Goal: Task Accomplishment & Management: Use online tool/utility

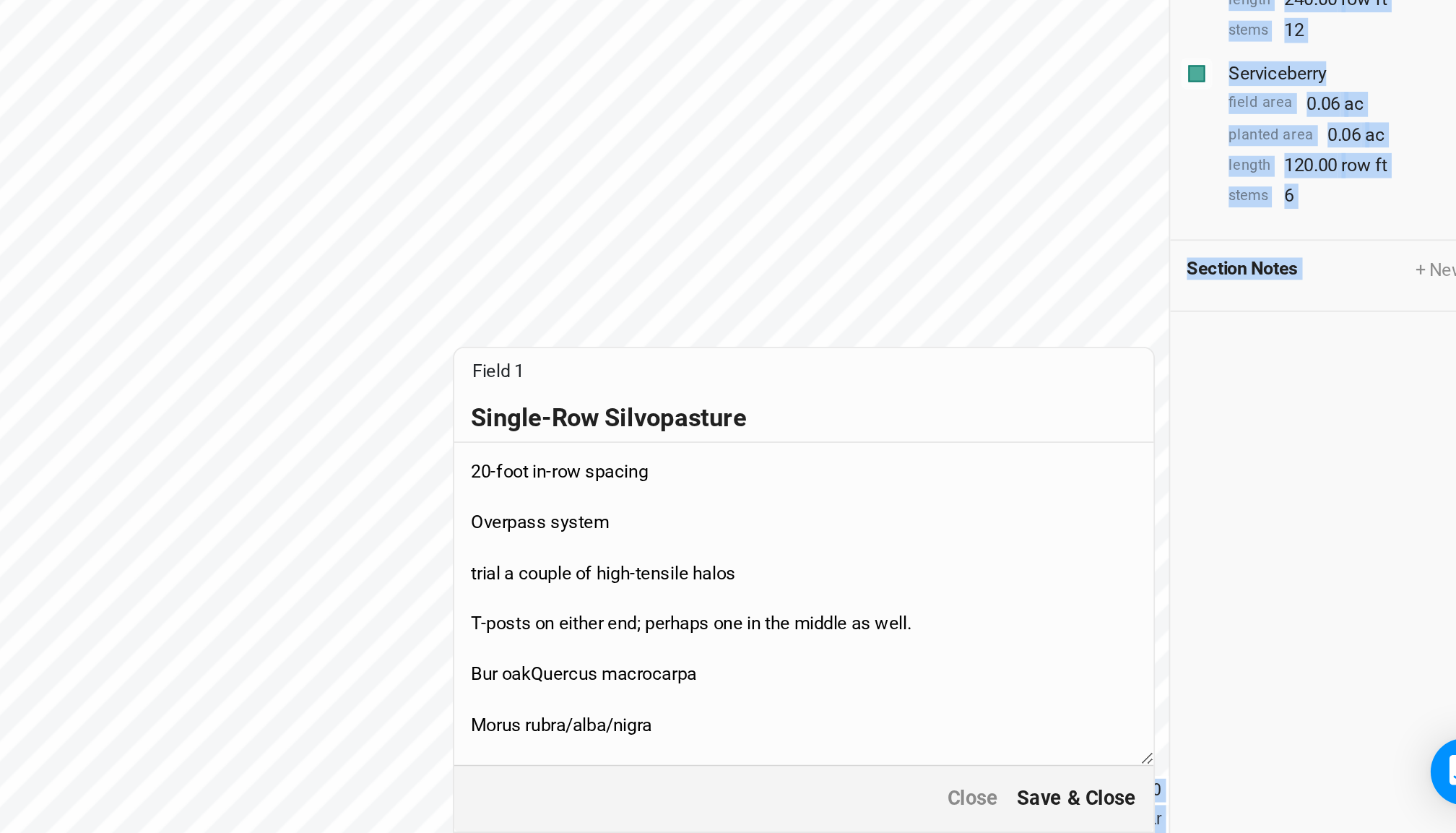
click at [1192, 808] on button "Save & Close" at bounding box center [1224, 816] width 63 height 17
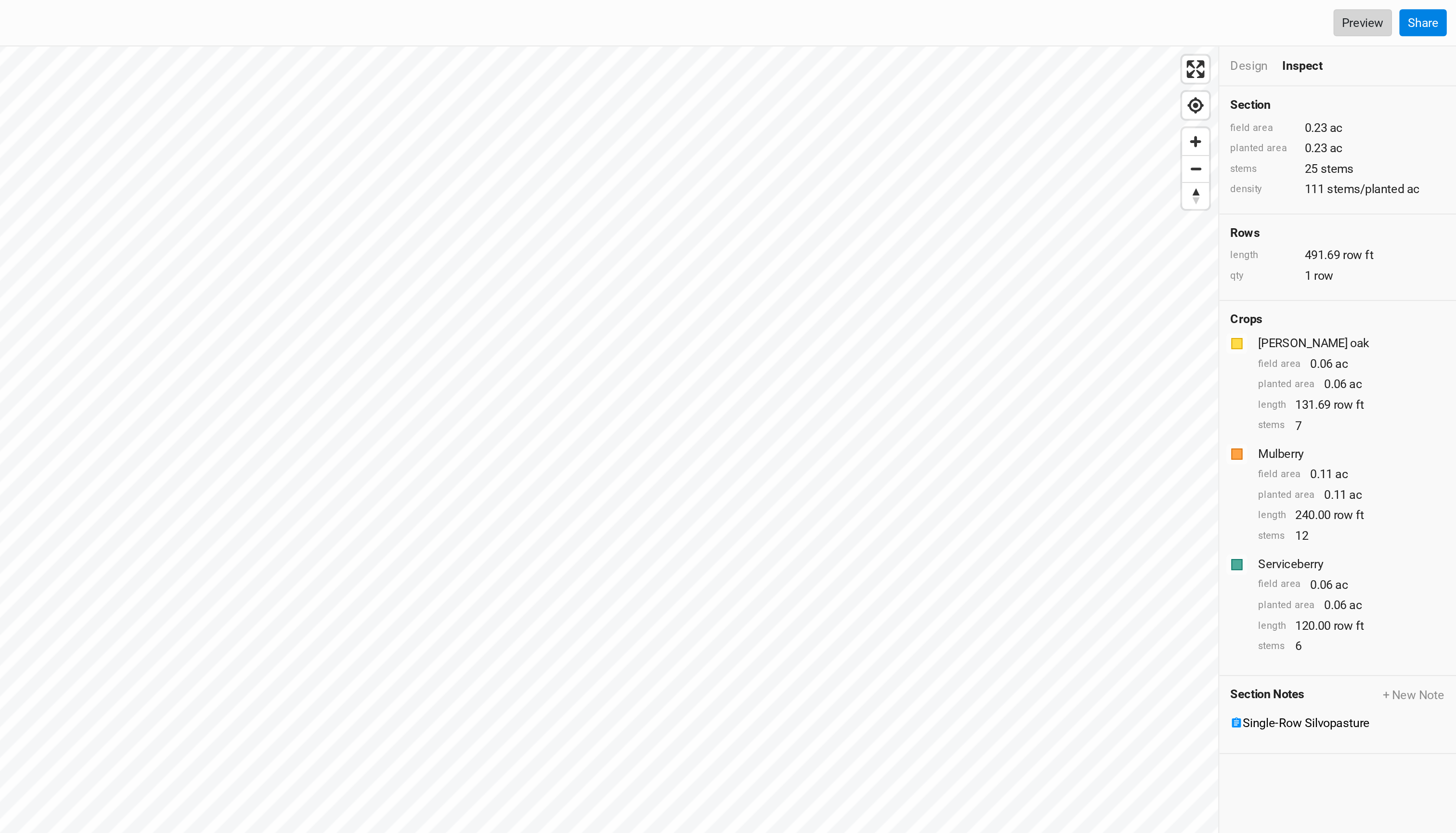
click at [970, 15] on link "Preview" at bounding box center [1408, 12] width 31 height 15
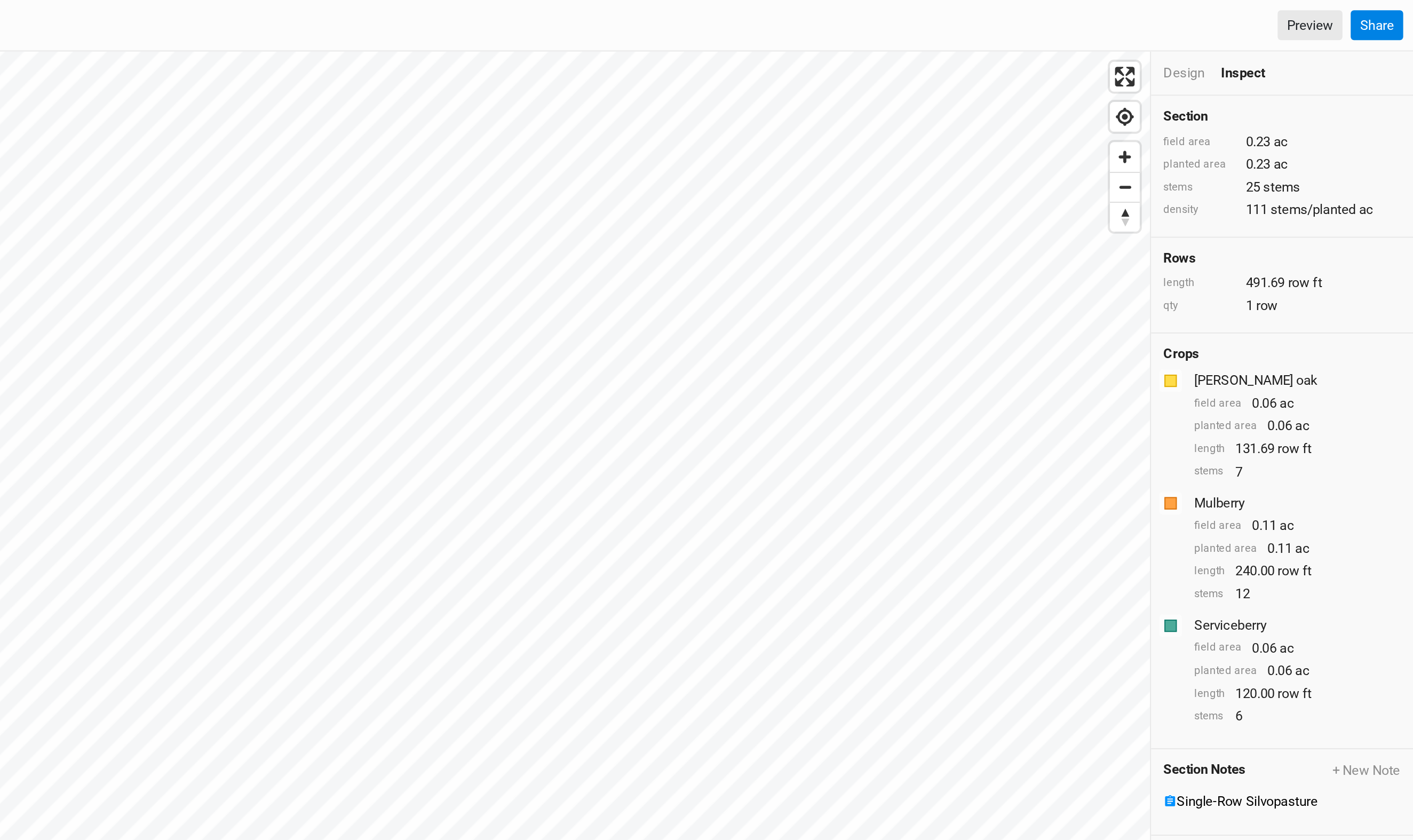
click at [1075, 42] on div "Design" at bounding box center [1294, 38] width 21 height 9
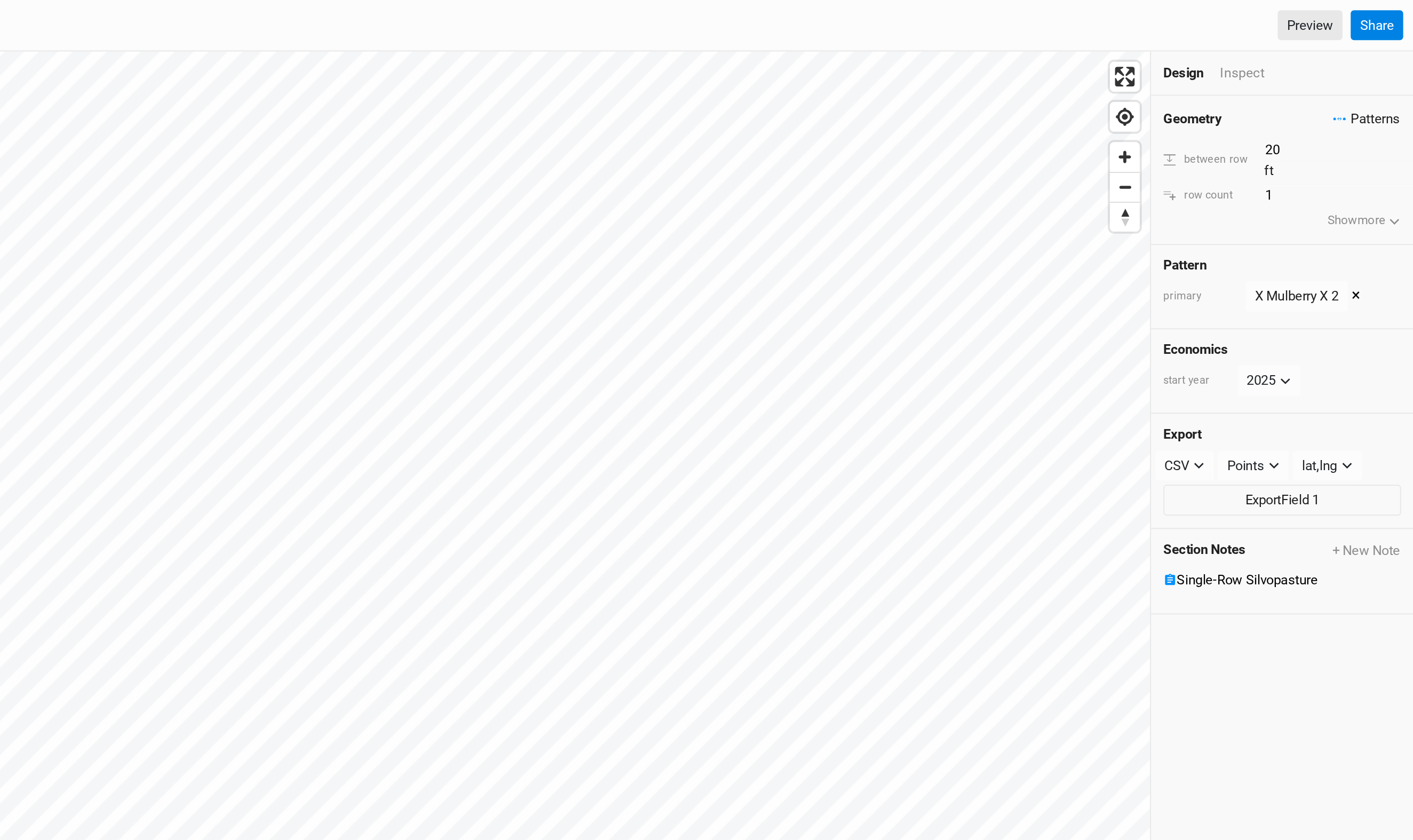
click at [1075, 67] on span "Patterns" at bounding box center [1388, 61] width 34 height 11
click at [1075, 117] on button "X Mulberry X 2" at bounding box center [1389, 108] width 61 height 16
click at [1075, 66] on span "Patterns" at bounding box center [1388, 61] width 34 height 11
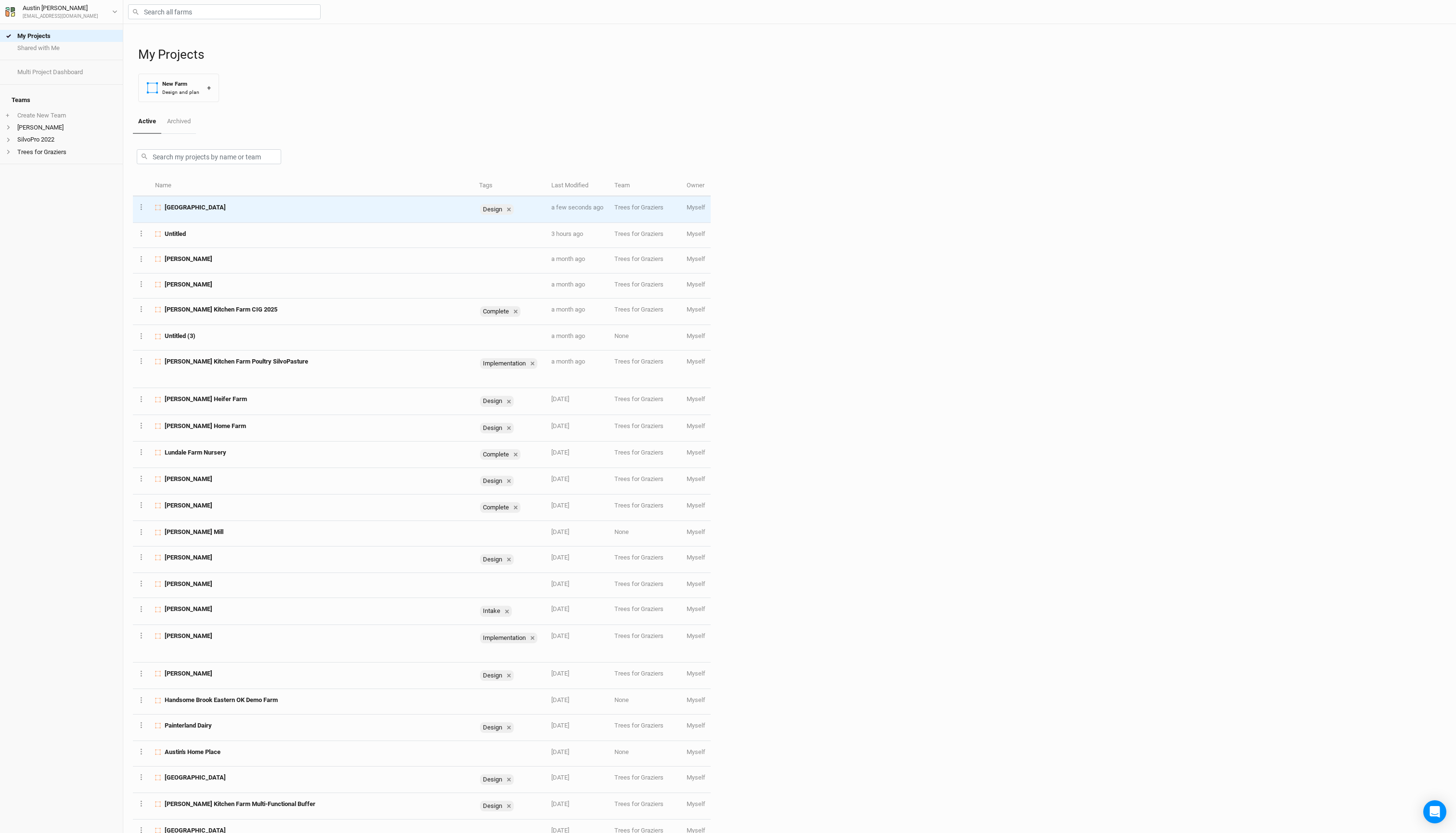
click at [215, 212] on span "[GEOGRAPHIC_DATA]" at bounding box center [195, 207] width 61 height 8
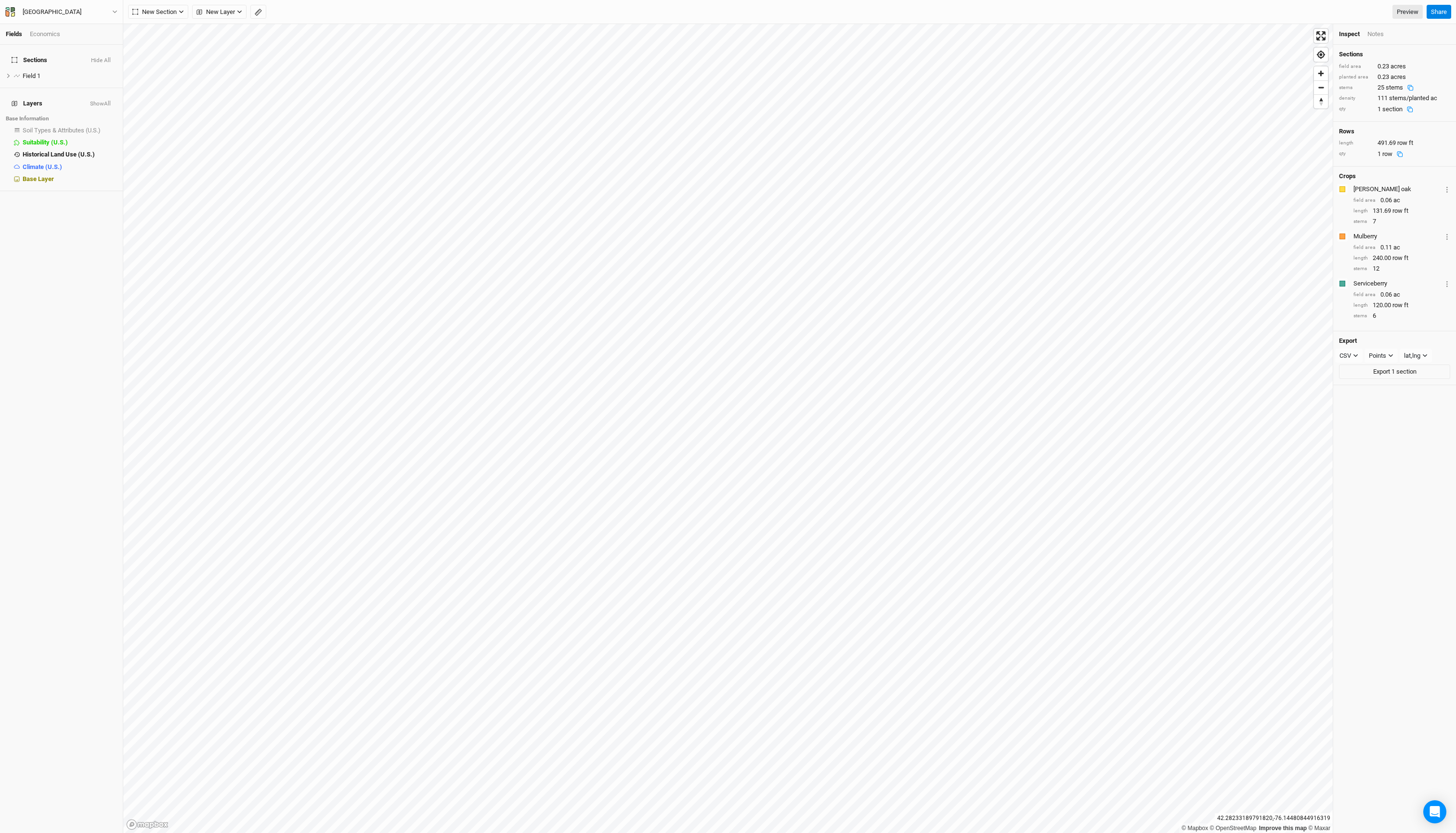
click at [1353, 37] on div "Inspect" at bounding box center [1349, 34] width 21 height 8
click at [41, 79] on span "Field 1" at bounding box center [32, 76] width 18 height 7
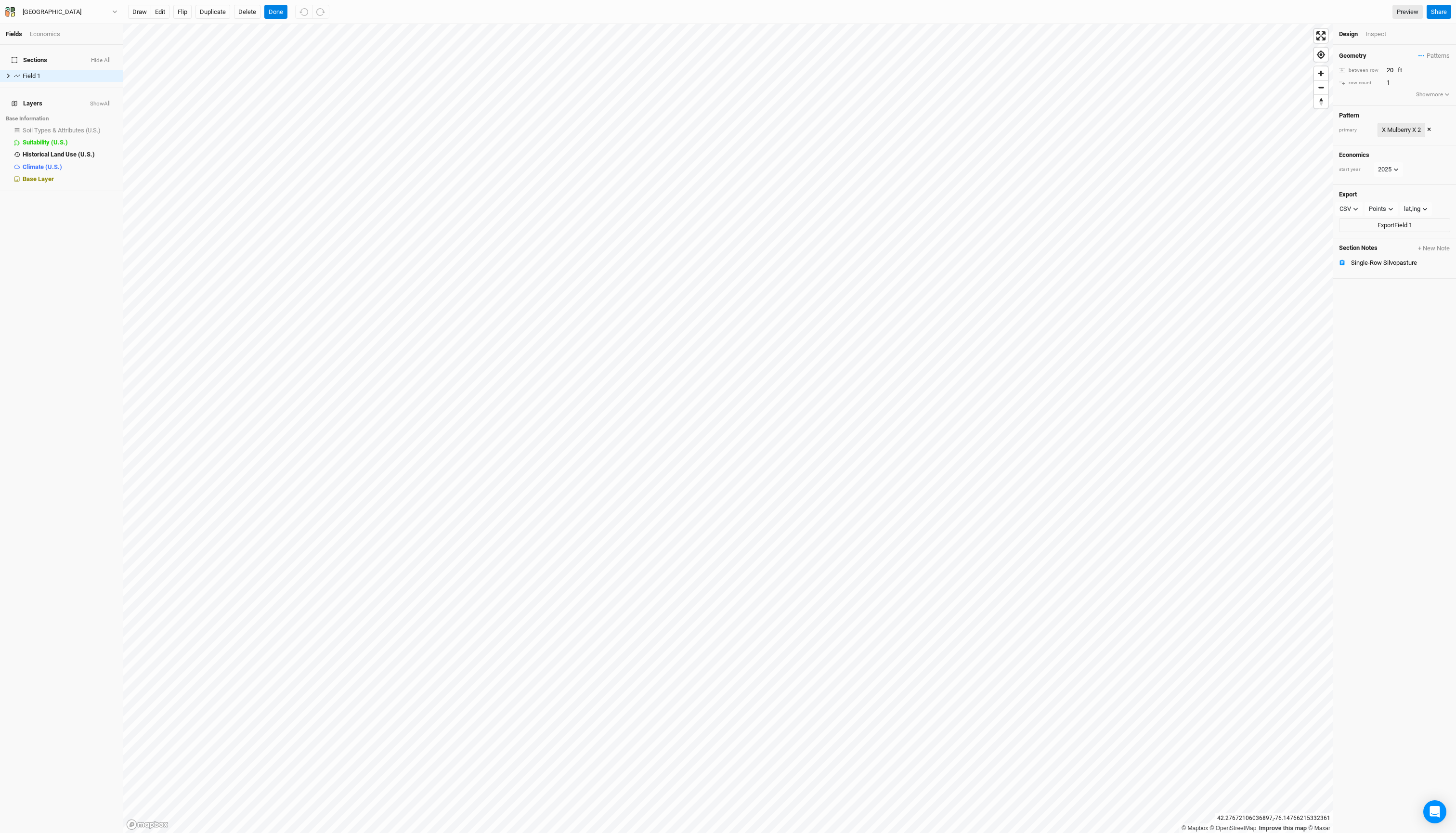
click at [1415, 135] on div "X Mulberry X 2" at bounding box center [1401, 129] width 39 height 10
click at [1419, 220] on button "view" at bounding box center [1405, 213] width 27 height 15
click at [1238, 140] on div "Burr oak" at bounding box center [1266, 136] width 107 height 8
click at [1249, 140] on div "Burr oak" at bounding box center [1266, 136] width 107 height 8
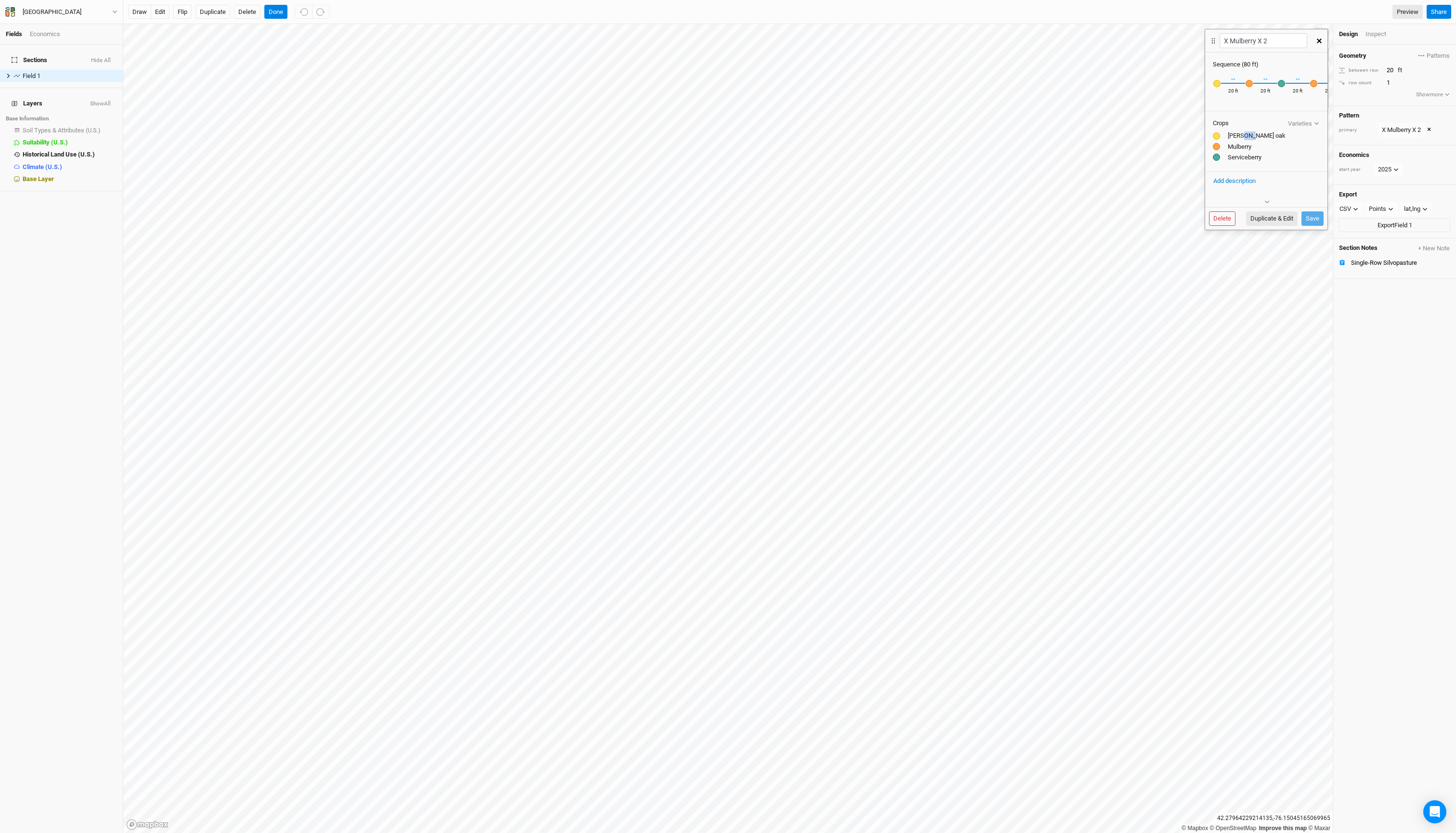
click at [1249, 140] on div "Burr oak" at bounding box center [1266, 136] width 107 height 8
click at [1288, 45] on input "X Mulberry X 2" at bounding box center [1263, 41] width 87 height 15
click at [1308, 127] on button "Varieties" at bounding box center [1303, 123] width 32 height 7
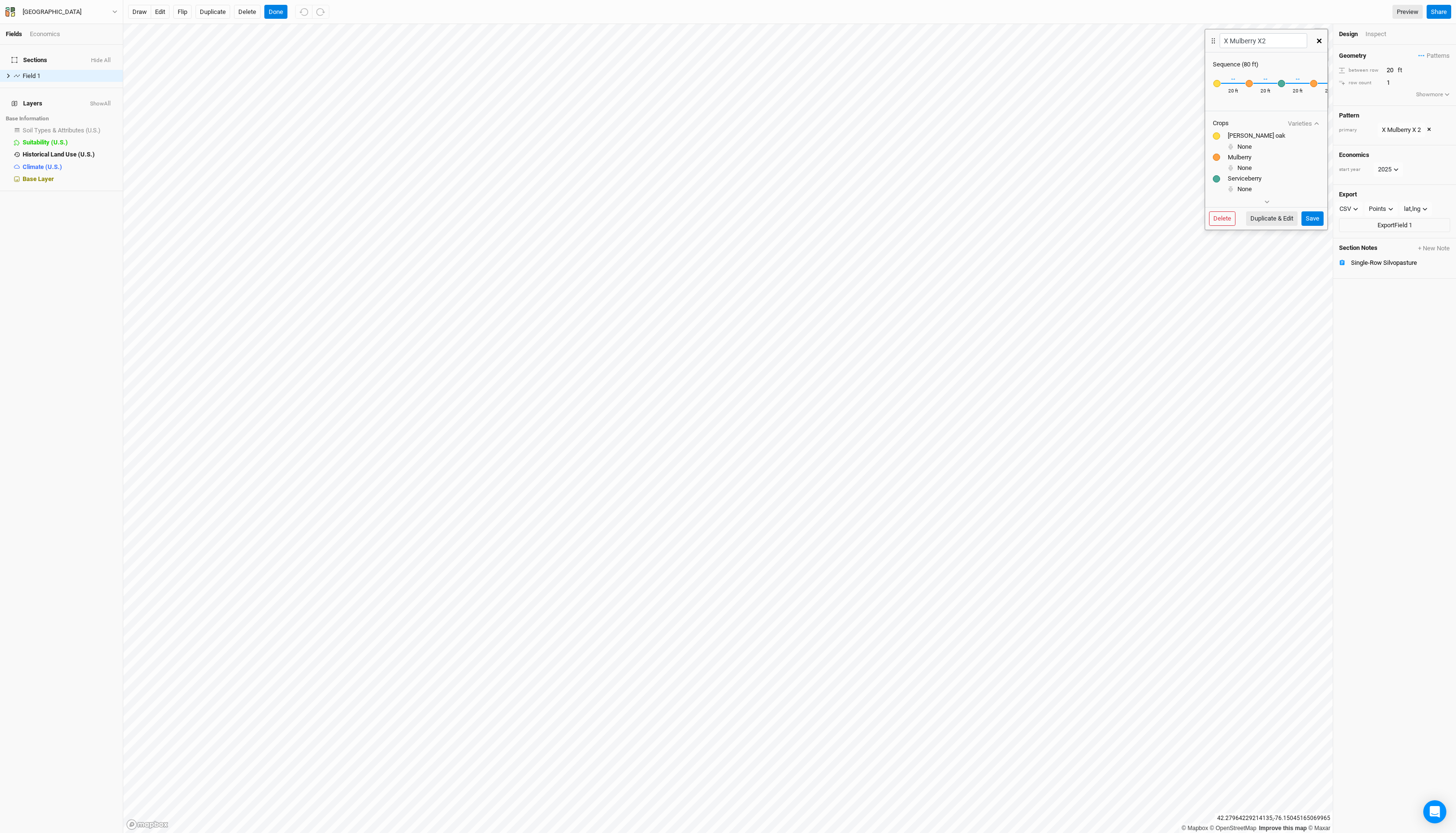
click at [1237, 140] on div "Burr oak" at bounding box center [1266, 136] width 107 height 8
click at [1243, 140] on div "Burr oak" at bounding box center [1266, 136] width 107 height 8
click at [1266, 223] on button "Duplicate & Edit" at bounding box center [1272, 219] width 51 height 15
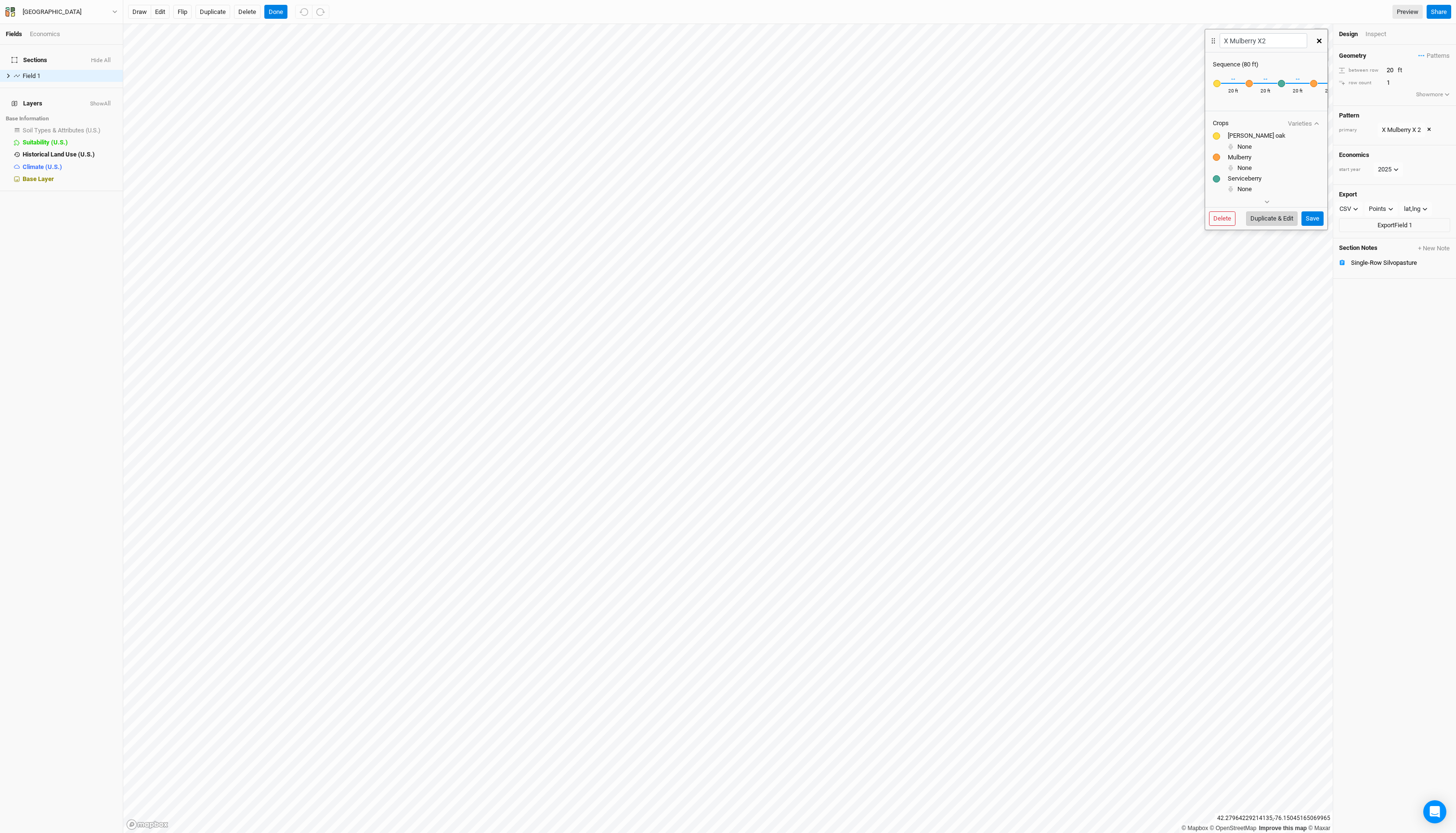
type input "X Mulberry X 2 3"
click at [1240, 140] on div "Burr oak" at bounding box center [1266, 136] width 107 height 8
click at [1241, 140] on div "Burr oak" at bounding box center [1266, 136] width 107 height 8
click at [1258, 154] on input "text" at bounding box center [1278, 148] width 83 height 11
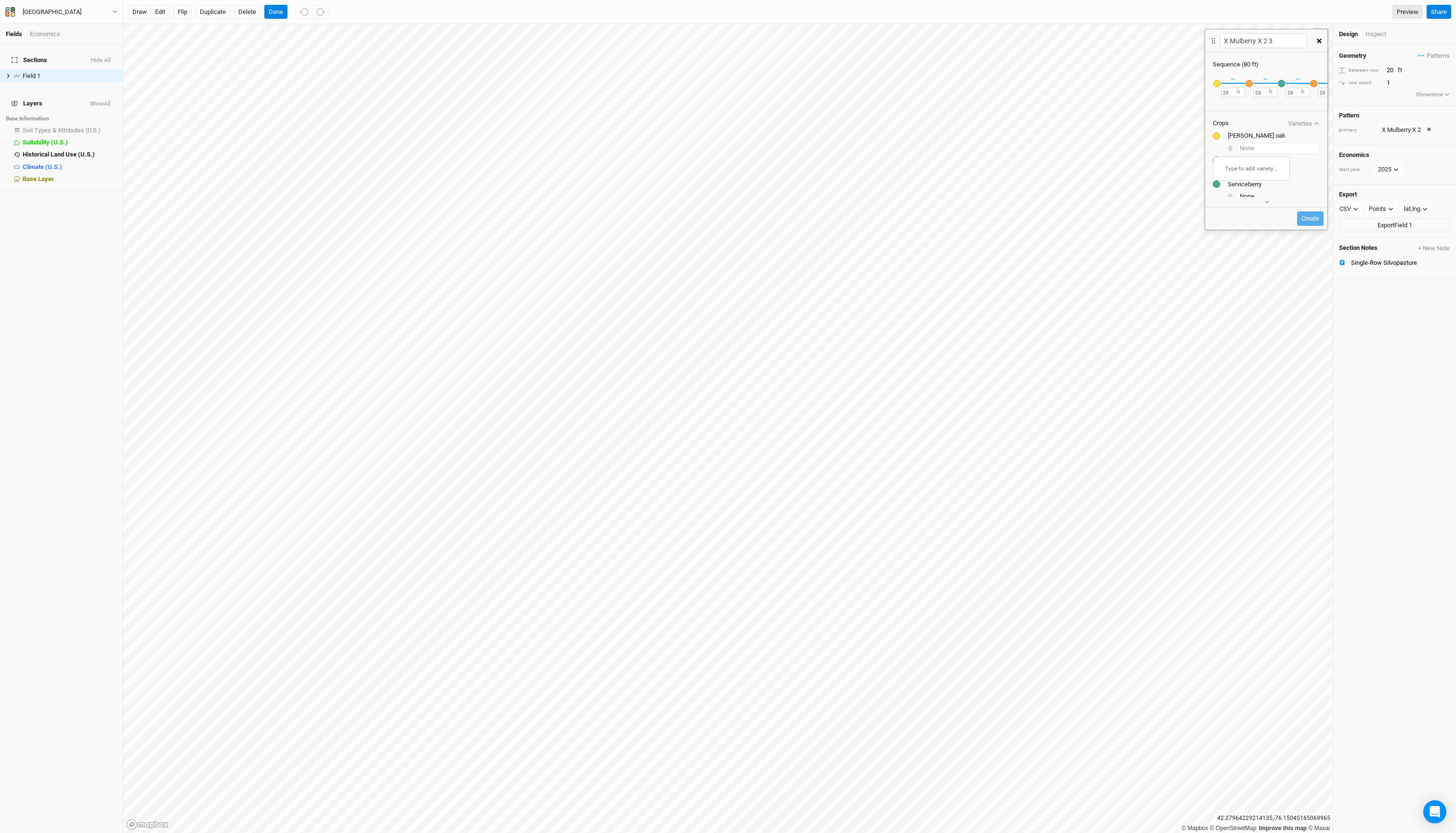
type input "b"
click at [1233, 97] on input "20" at bounding box center [1233, 92] width 24 height 10
click at [1217, 87] on div "button" at bounding box center [1217, 83] width 7 height 7
click at [1323, 110] on button "× Remove" at bounding box center [1305, 106] width 35 height 8
click at [1218, 87] on div "button" at bounding box center [1217, 83] width 7 height 7
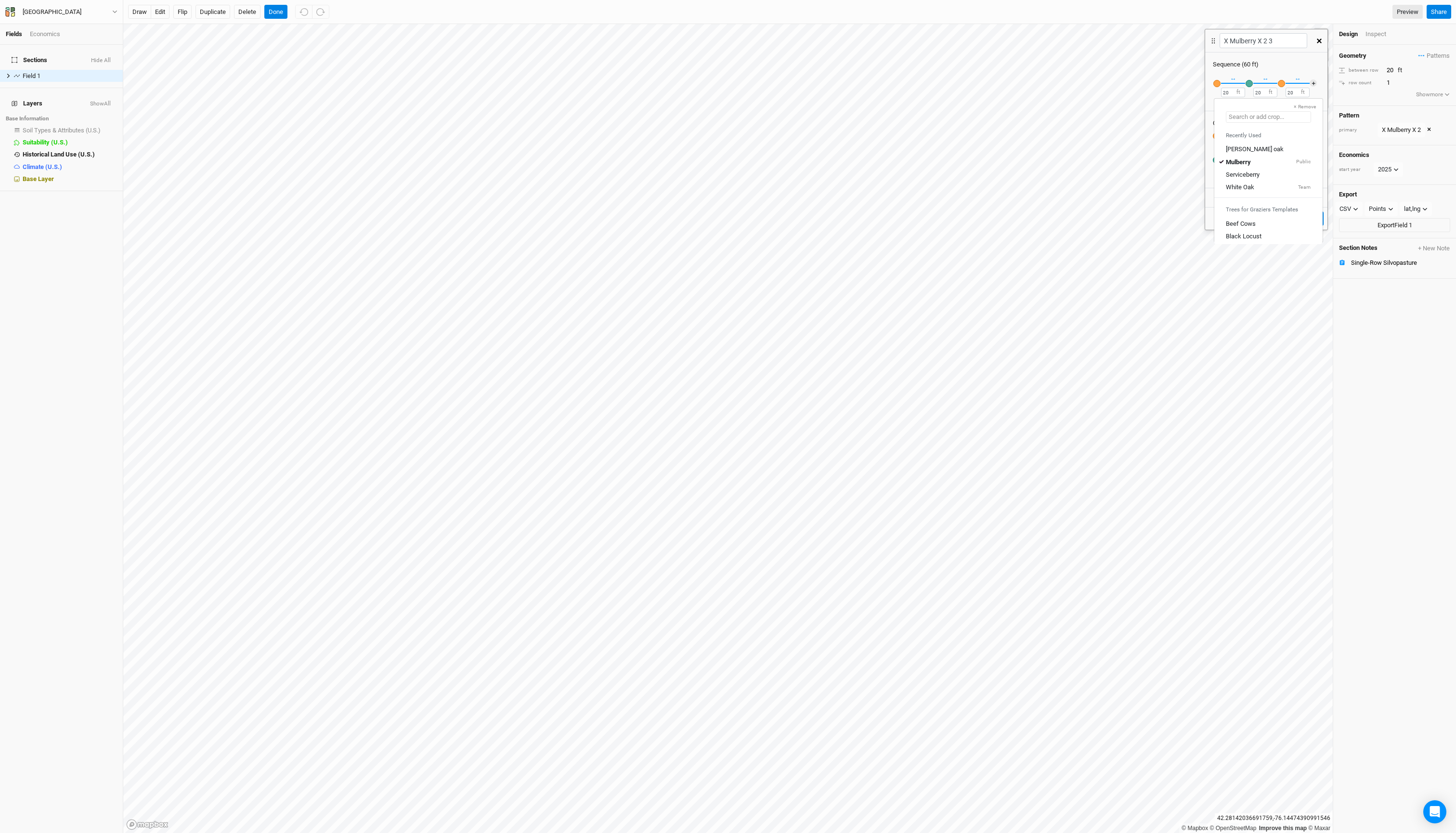
click at [1302, 122] on input "text" at bounding box center [1268, 117] width 85 height 11
type input "b"
type input "burr oak"
type input "b"
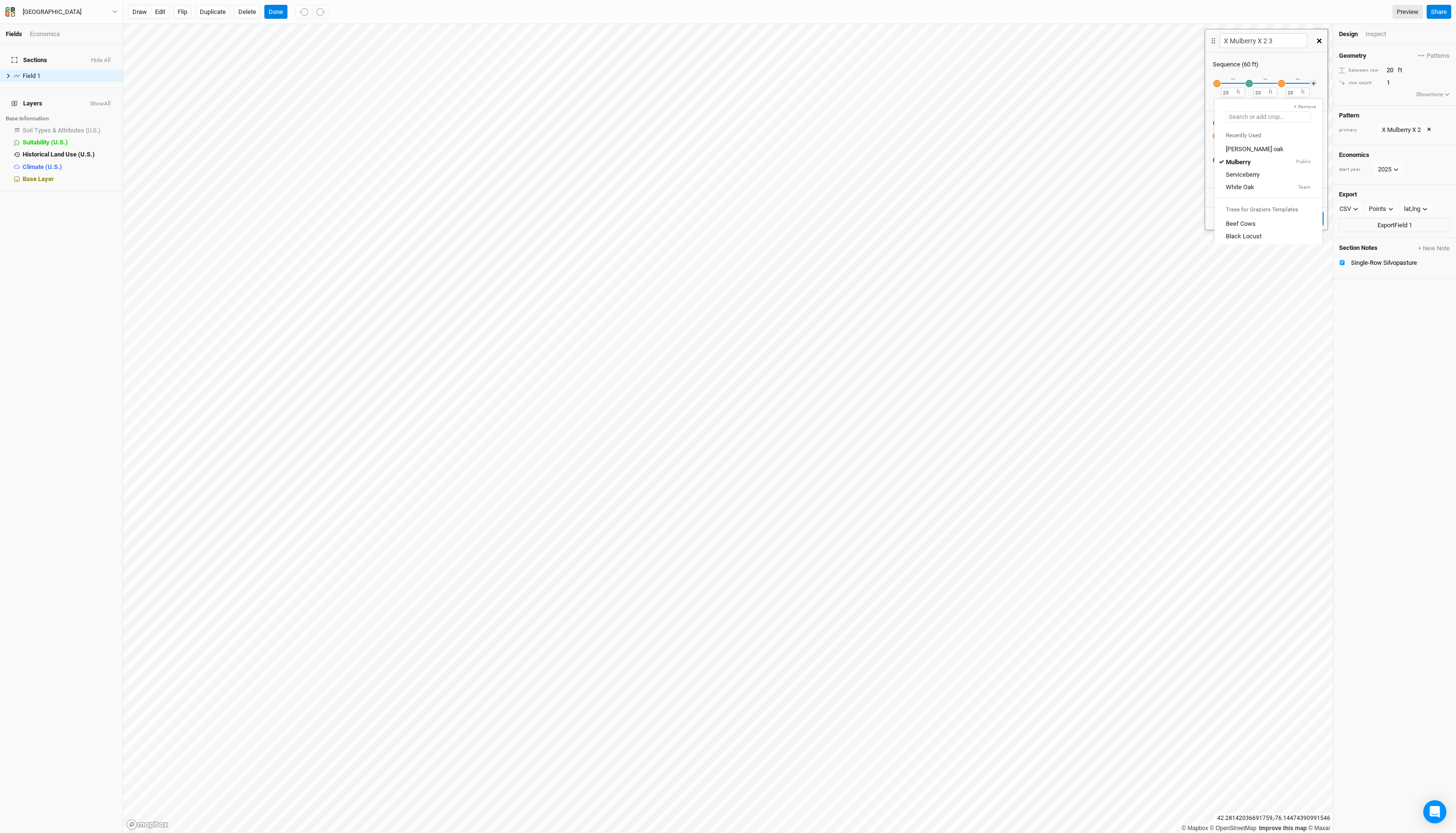
type input "B"
type input "Burr oak"
type input "Bur"
type input "Bur Oak"
click at [1273, 137] on mark "Bur Oak" at bounding box center [1262, 133] width 22 height 7
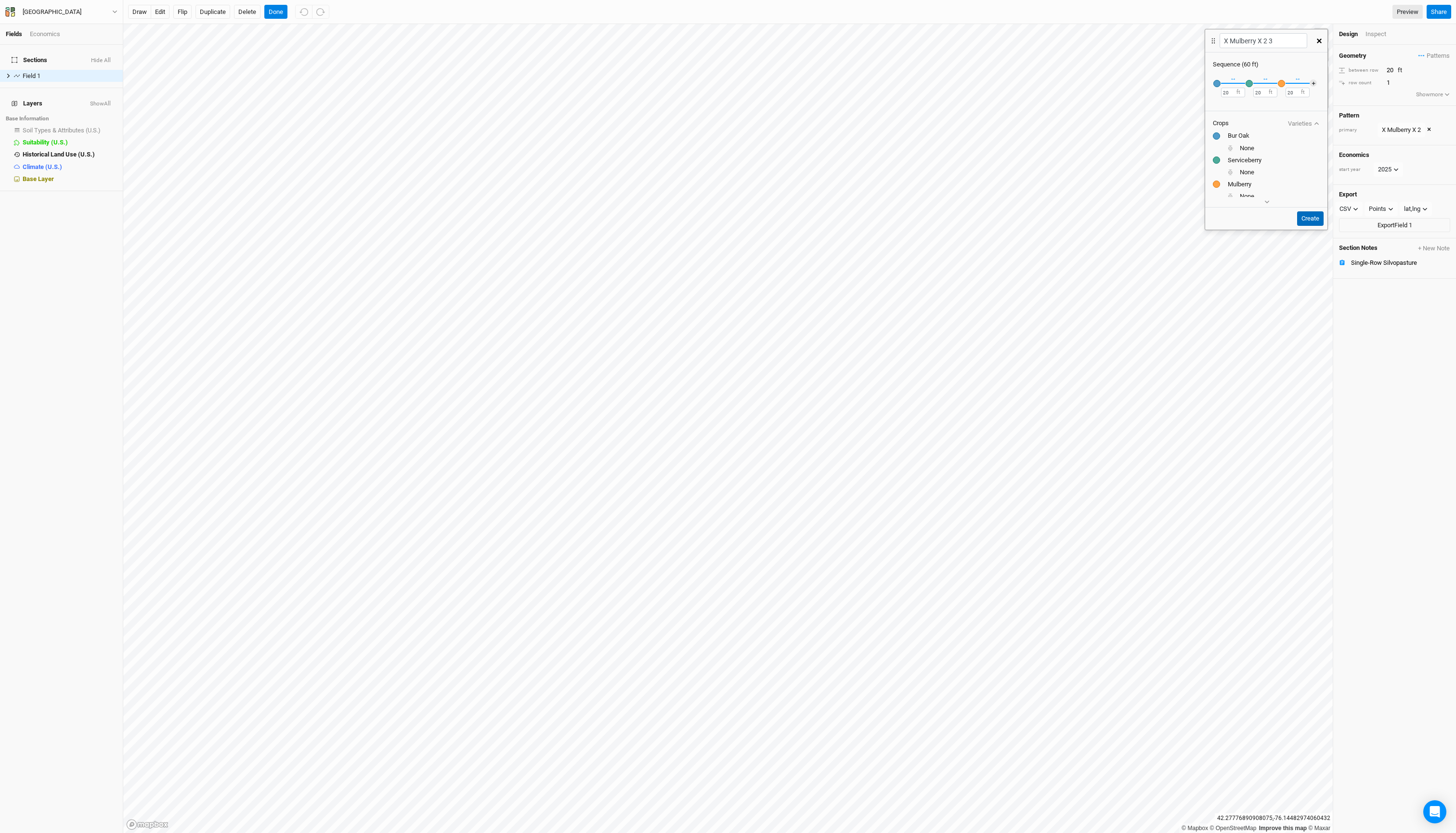
click at [1306, 223] on button "Create" at bounding box center [1310, 219] width 27 height 15
click at [1398, 38] on div "Inspect" at bounding box center [1383, 34] width 34 height 8
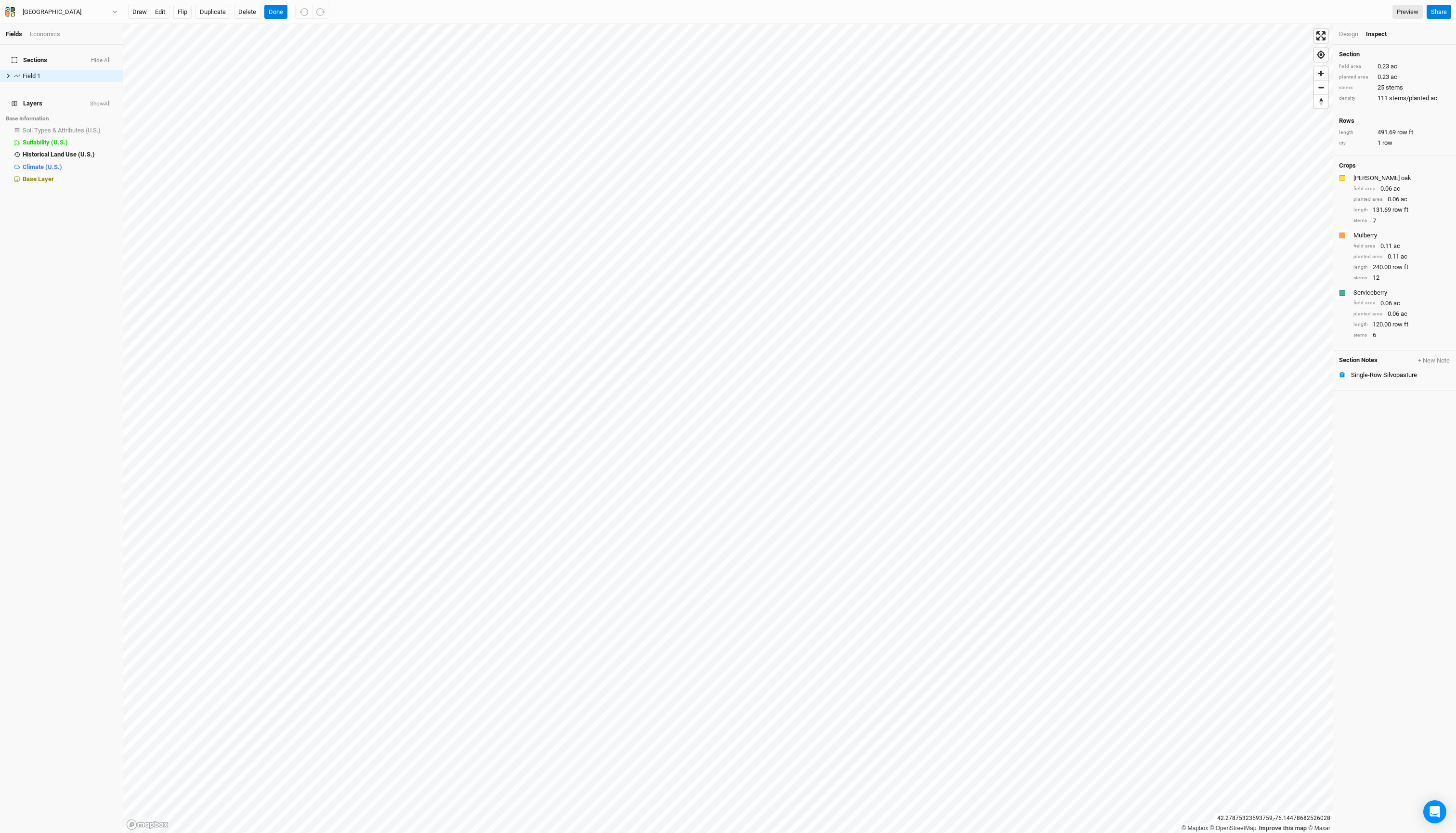
click at [1358, 38] on div "Design" at bounding box center [1349, 34] width 19 height 8
click at [1415, 54] on div "Geometry Patterns X Mulberry X view X Mulberry X 2 view X Mulberry X 2 3 view ＋…" at bounding box center [1394, 75] width 123 height 60
click at [1422, 60] on span "Patterns" at bounding box center [1434, 55] width 31 height 10
click at [1396, 120] on button "X Mulberry X 2 3" at bounding box center [1366, 113] width 60 height 15
click at [1356, 37] on div "Design" at bounding box center [1348, 34] width 19 height 8
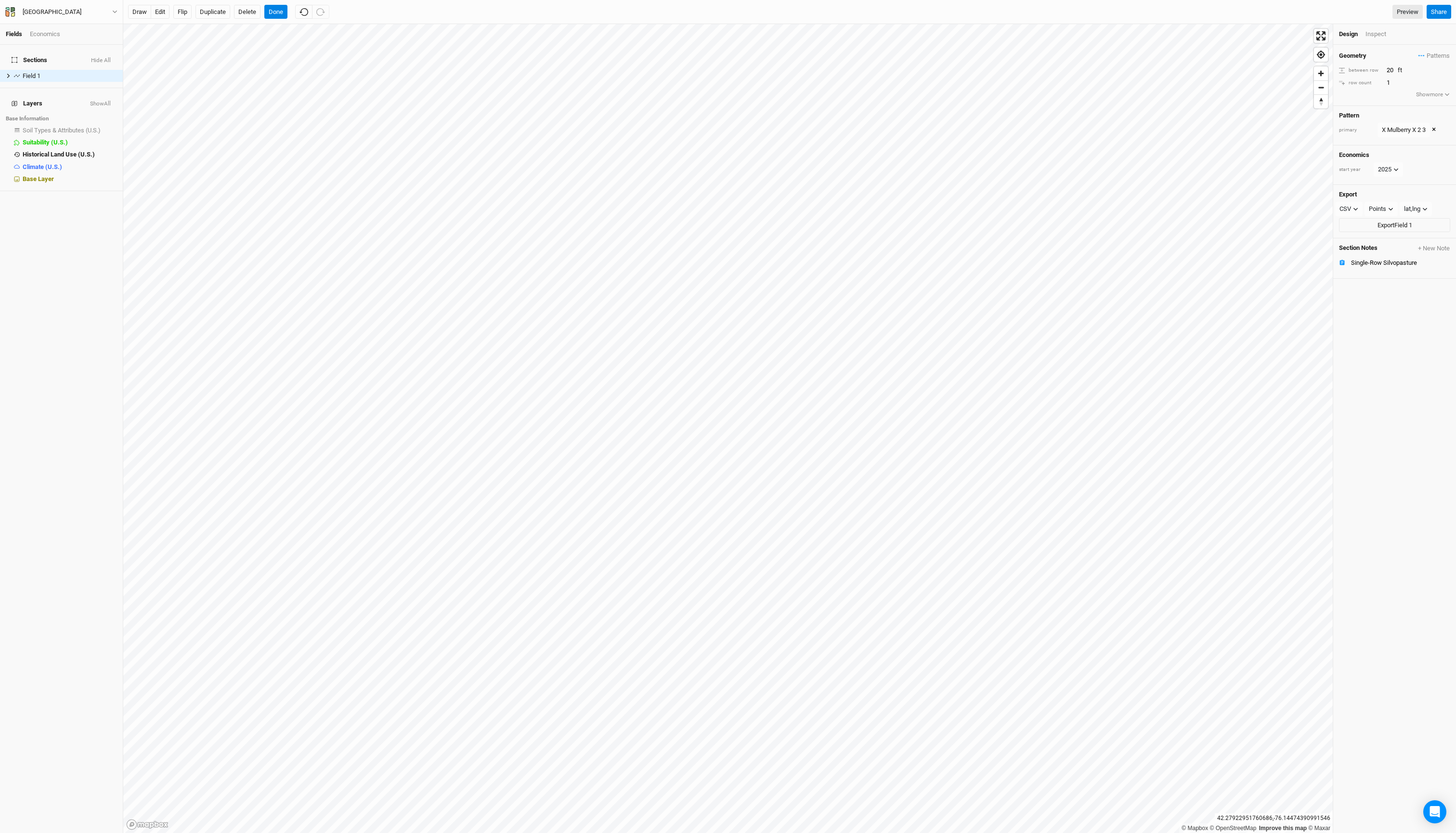
click at [1436, 99] on button "Show more" at bounding box center [1433, 94] width 35 height 10
click at [10, 78] on icon at bounding box center [8, 75] width 5 height 5
click at [41, 92] on span "Row 1" at bounding box center [36, 88] width 15 height 8
click at [1393, 74] on div "X Mulberry X 2 3" at bounding box center [1404, 69] width 44 height 10
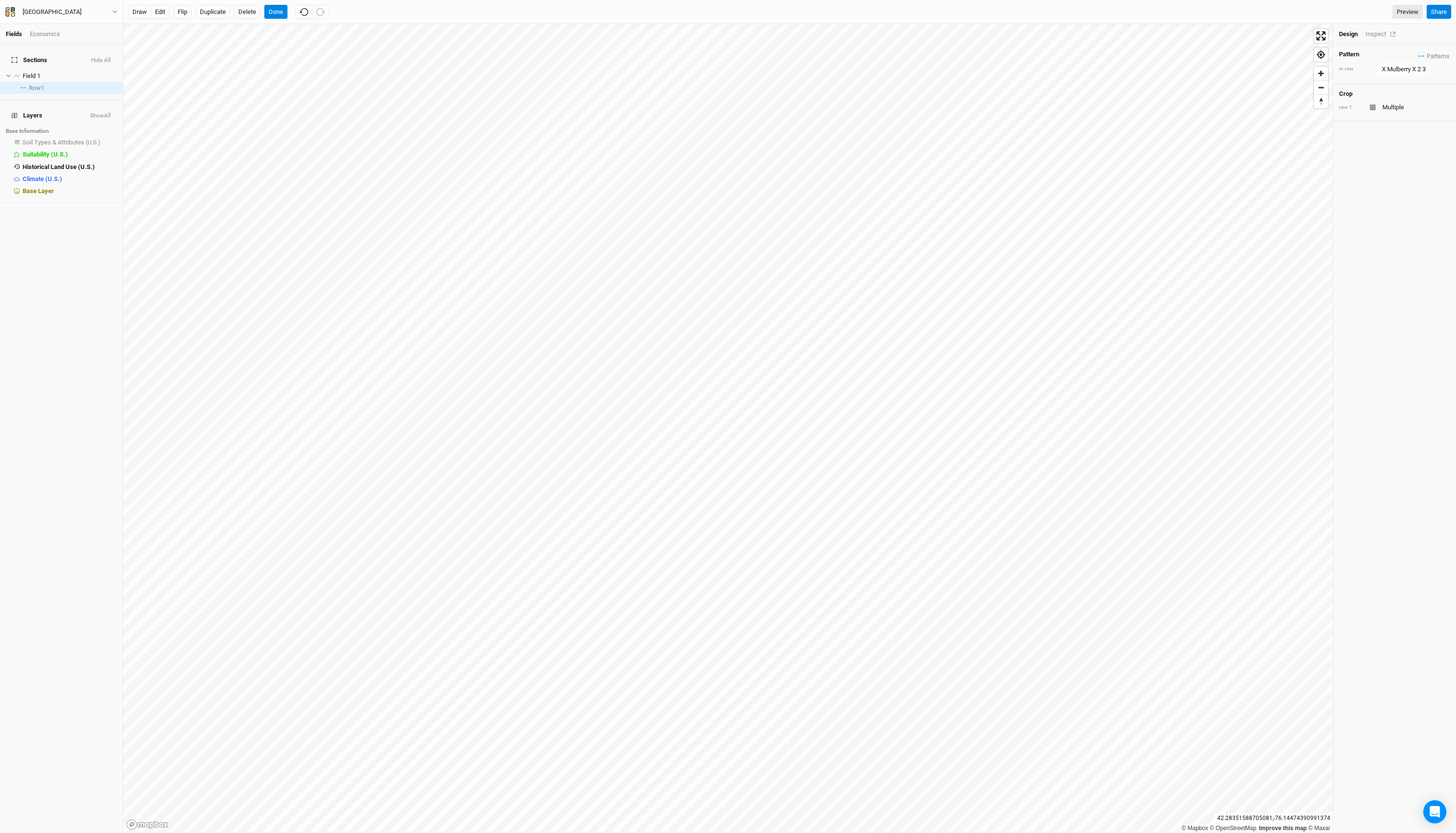
click at [1386, 36] on div "Inspect" at bounding box center [1383, 34] width 34 height 8
click at [822, 0] on html "Fields Economics Sections Hide All Field 1 hide Row 1 unselect rows with patter…" at bounding box center [728, 416] width 1456 height 833
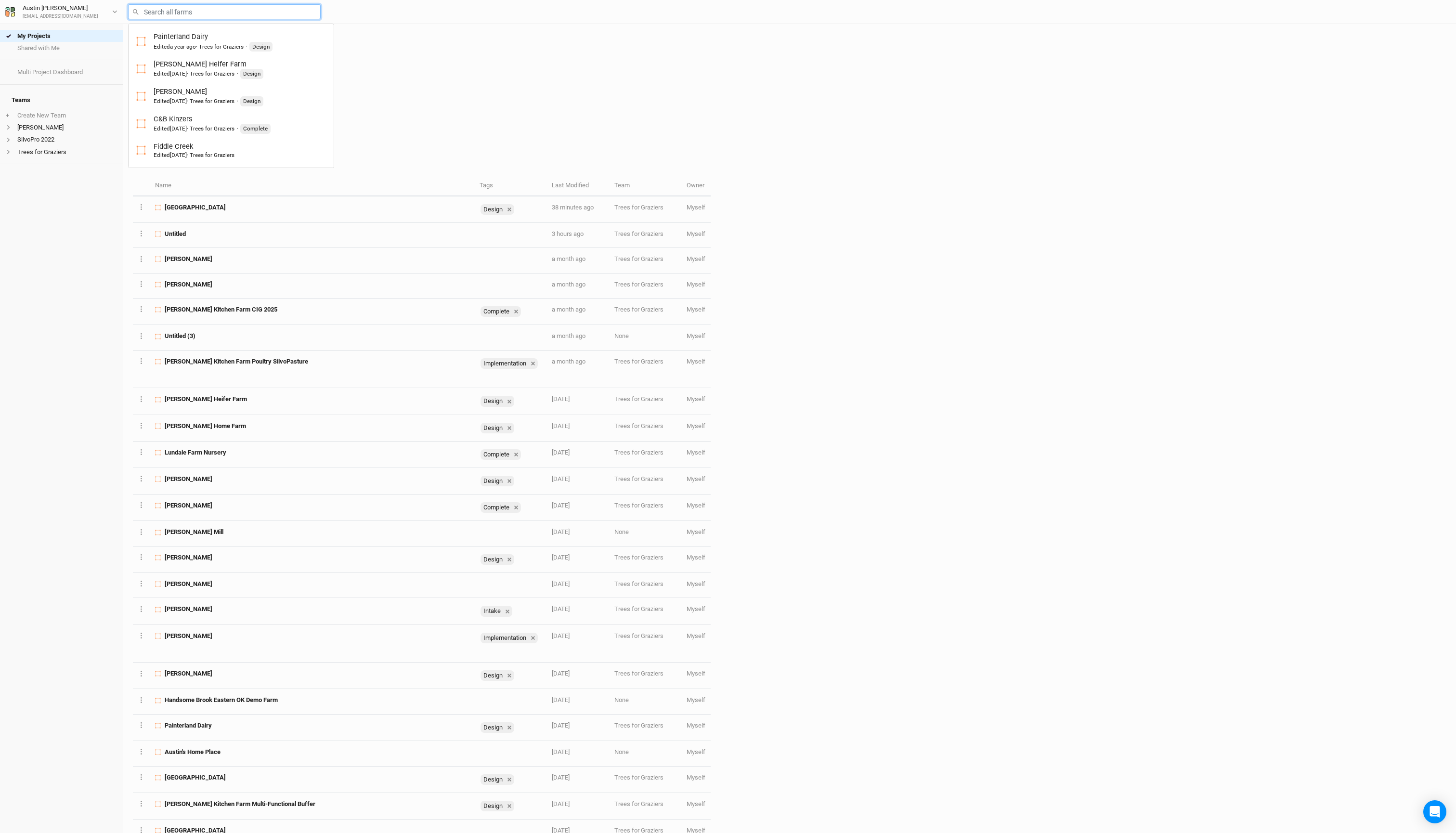
click at [223, 18] on input "text" at bounding box center [224, 12] width 193 height 15
type input "new [PERSON_NAME]"
click at [53, 158] on li "Trees for Graziers" at bounding box center [61, 151] width 123 height 12
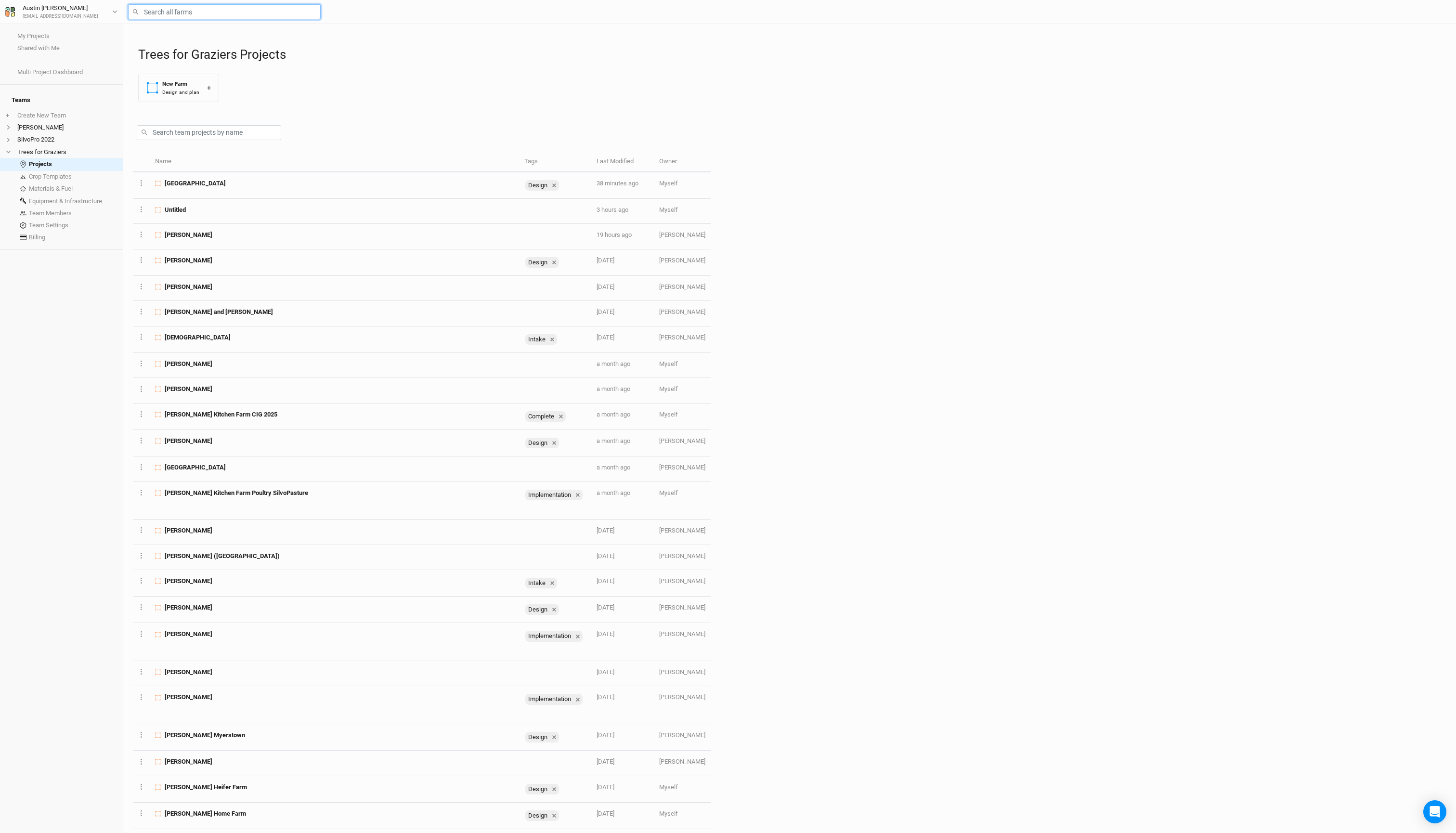
click at [218, 14] on input "text" at bounding box center [224, 12] width 193 height 15
type input "n"
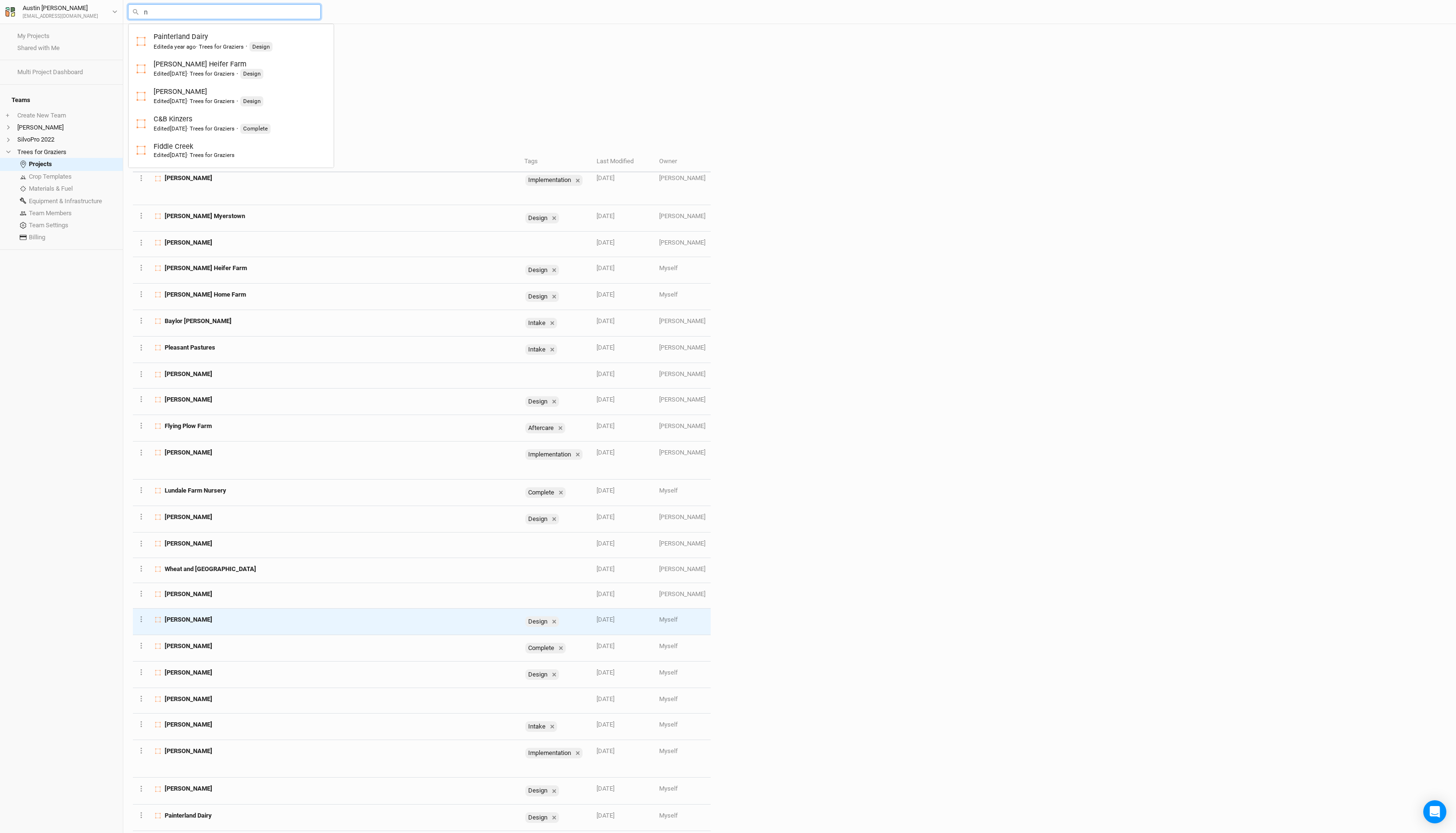
scroll to position [517, 0]
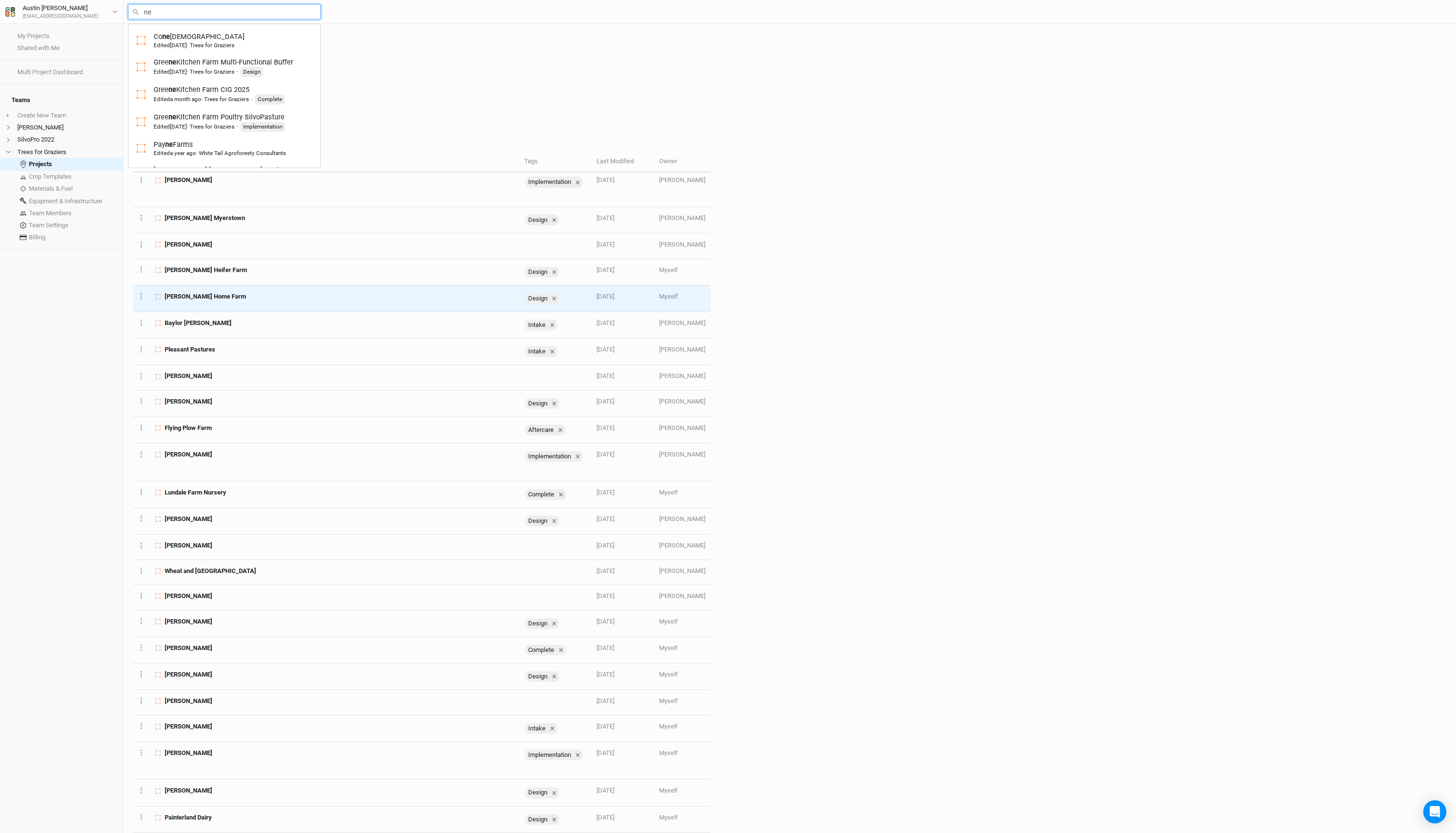
type input "n"
type input "e"
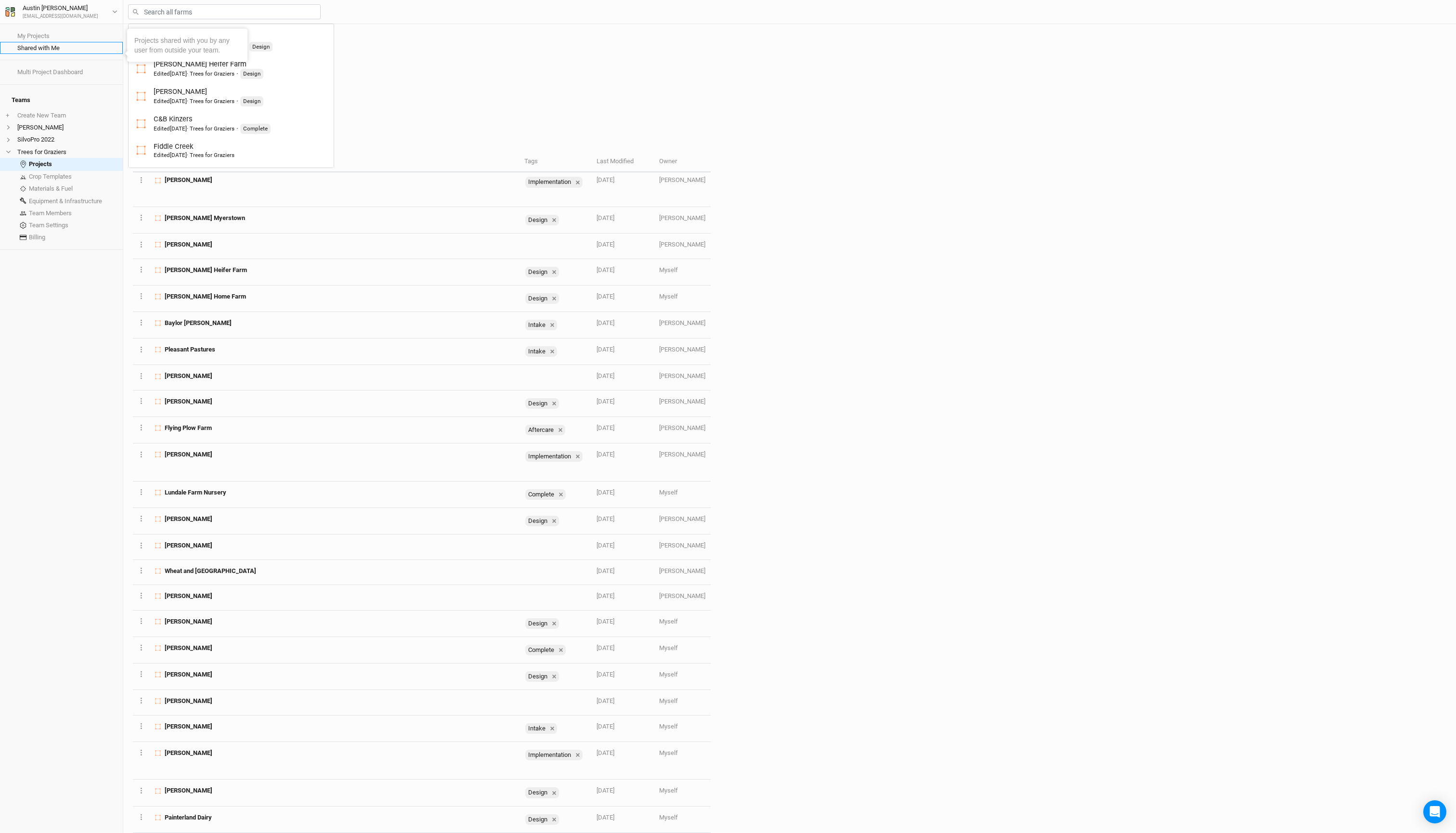
click at [41, 49] on link "Shared with Me" at bounding box center [61, 47] width 123 height 12
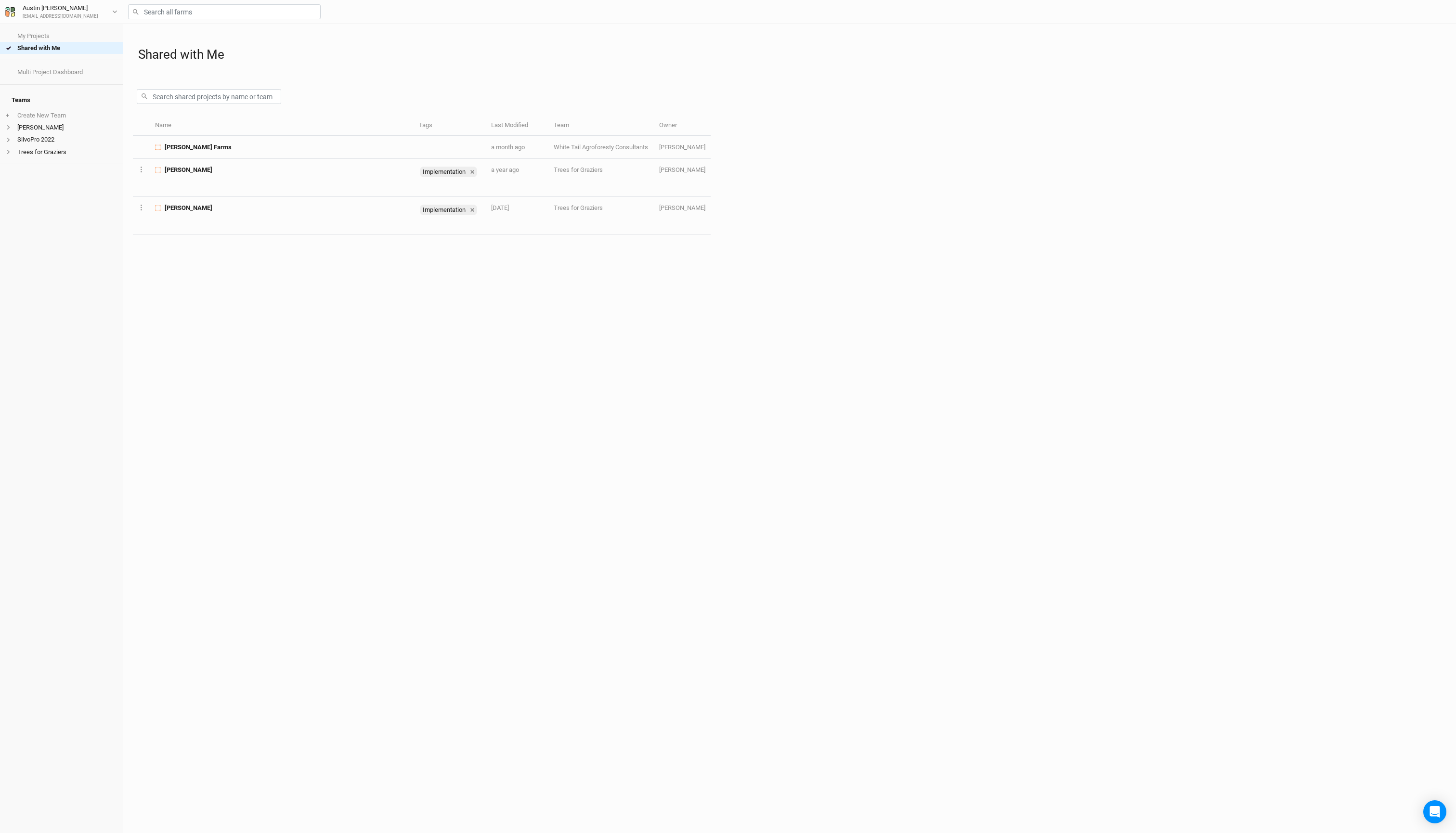
click at [48, 27] on div "My Projects Shared with Me" at bounding box center [61, 42] width 123 height 36
click at [47, 34] on link "My Projects" at bounding box center [61, 36] width 123 height 12
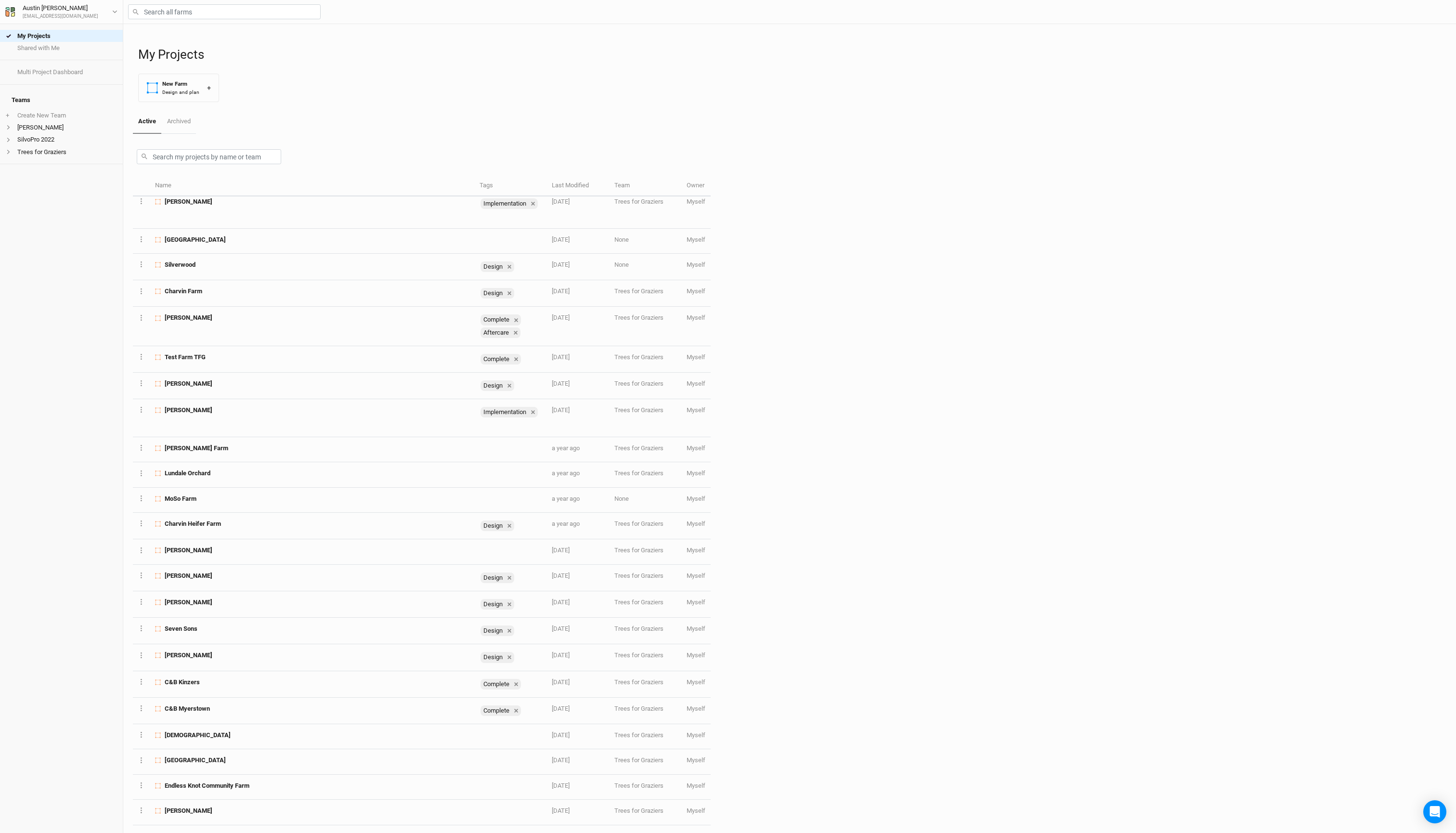
scroll to position [784, 0]
